Goal: Task Accomplishment & Management: Use online tool/utility

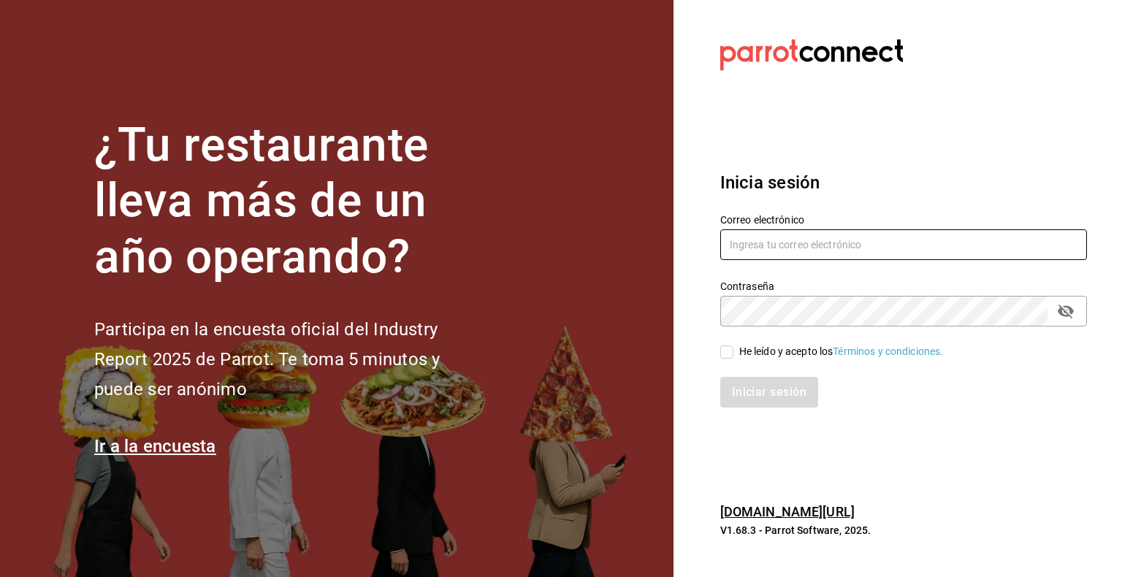
click at [842, 247] on input "text" at bounding box center [903, 244] width 367 height 31
type input "[PERSON_NAME][EMAIL_ADDRESS][PERSON_NAME][DOMAIN_NAME]"
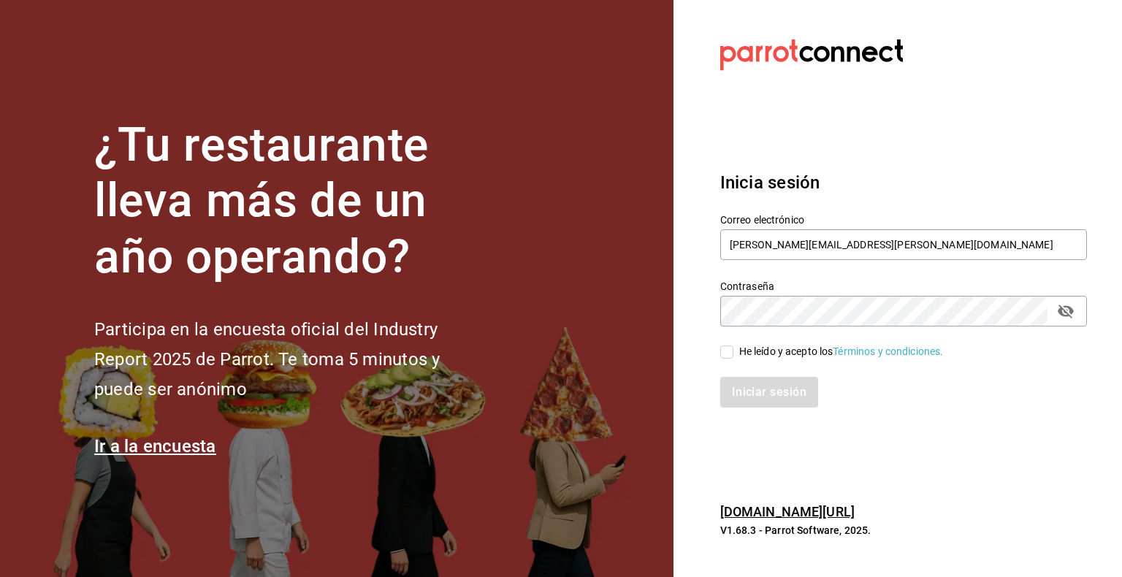
click at [725, 355] on input "He leído y acepto los Términos y condiciones." at bounding box center [726, 352] width 13 height 13
checkbox input "true"
click at [780, 402] on button "Iniciar sesión" at bounding box center [769, 392] width 99 height 31
